Goal: Information Seeking & Learning: Learn about a topic

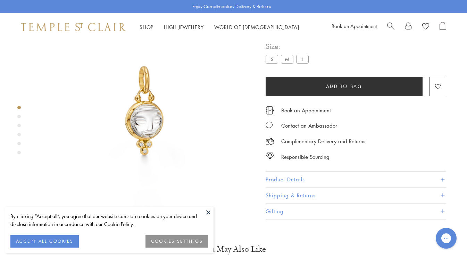
scroll to position [41, 0]
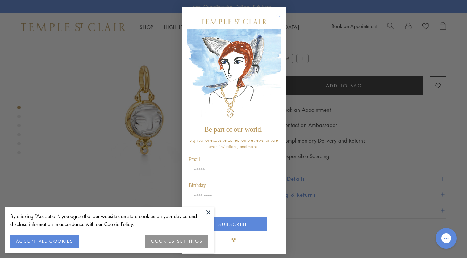
click at [277, 15] on circle "Close dialog" at bounding box center [277, 15] width 8 height 8
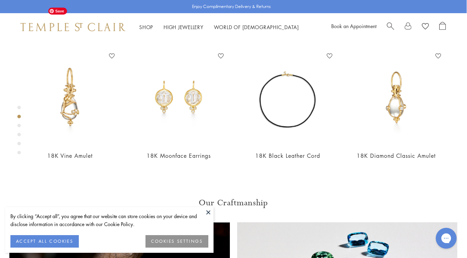
scroll to position [261, 0]
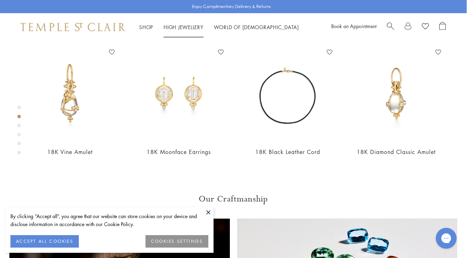
click at [179, 26] on link "High Jewellery High Jewellery" at bounding box center [184, 27] width 40 height 7
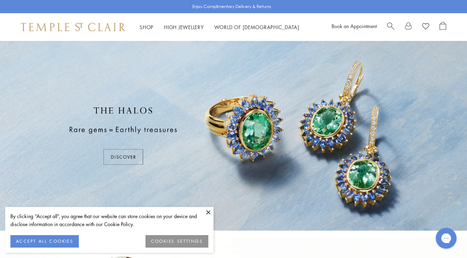
click at [209, 213] on button at bounding box center [208, 212] width 10 height 10
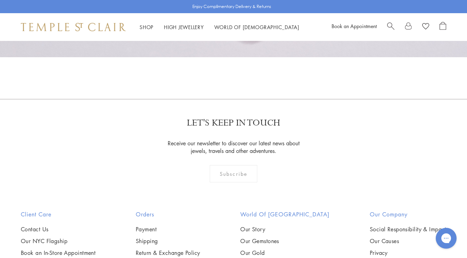
scroll to position [569, 0]
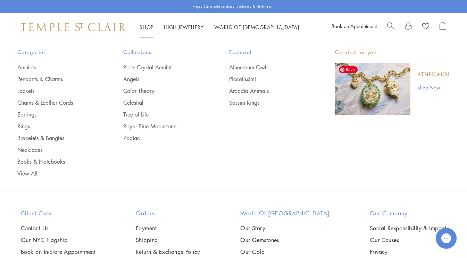
click at [376, 98] on img "Main navigation" at bounding box center [372, 89] width 75 height 52
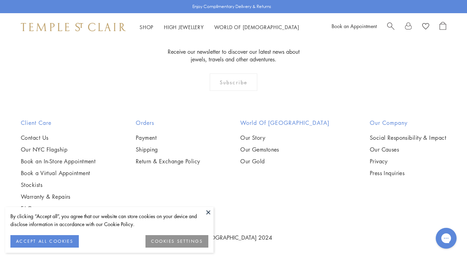
scroll to position [654, 0]
click at [209, 212] on button at bounding box center [208, 212] width 10 height 10
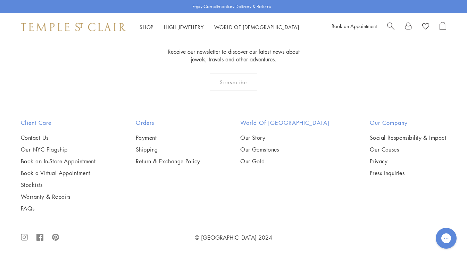
scroll to position [1125, 0]
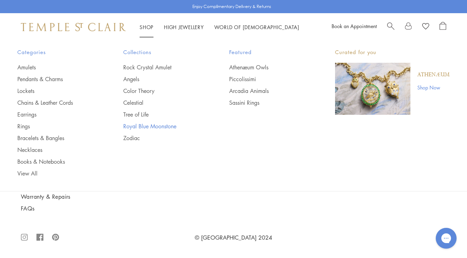
click at [153, 126] on link "Royal Blue Moonstone" at bounding box center [162, 127] width 78 height 8
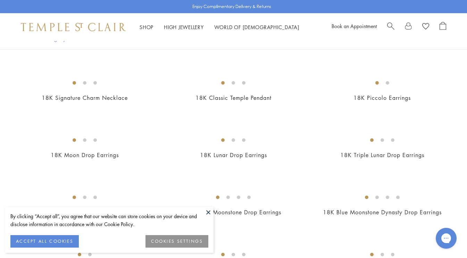
scroll to position [540, 0]
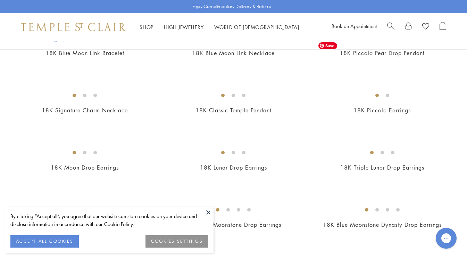
click at [0, 0] on img at bounding box center [0, 0] width 0 height 0
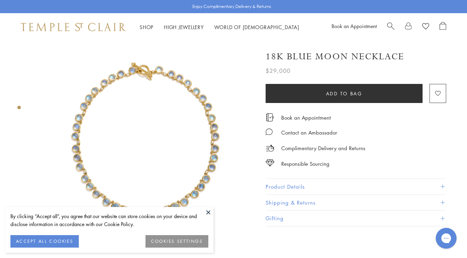
click at [208, 210] on button at bounding box center [208, 212] width 10 height 10
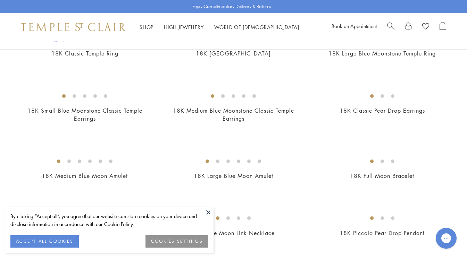
scroll to position [540, 0]
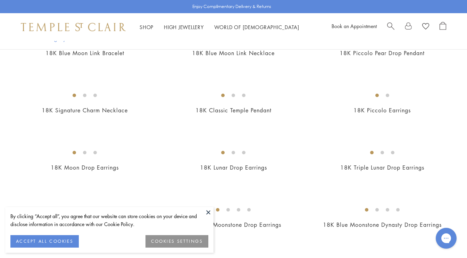
click at [55, 239] on button "ACCEPT ALL COOKIES" at bounding box center [44, 241] width 68 height 13
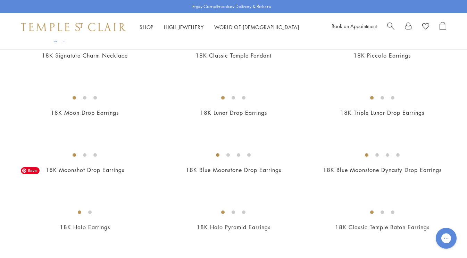
scroll to position [527, 0]
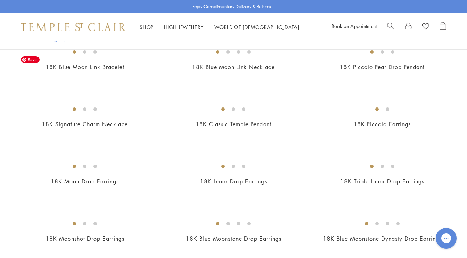
click at [0, 0] on img at bounding box center [0, 0] width 0 height 0
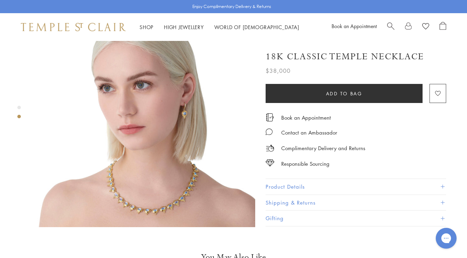
scroll to position [265, 0]
